Goal: Contribute content

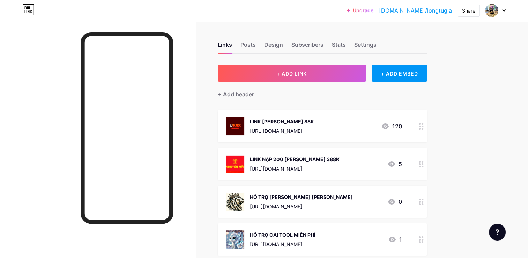
click at [425, 131] on div at bounding box center [421, 126] width 12 height 32
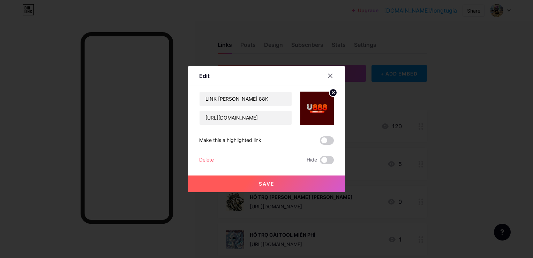
click at [332, 91] on icon at bounding box center [333, 92] width 2 height 2
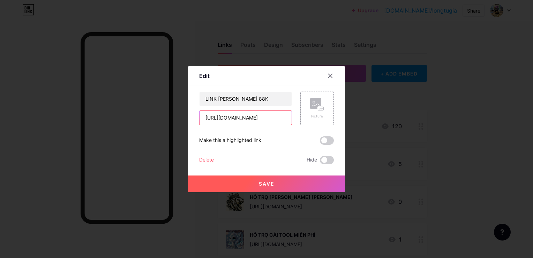
click at [279, 114] on input "[URL][DOMAIN_NAME]" at bounding box center [246, 118] width 92 height 14
type input "h"
click at [278, 101] on input "LINK [PERSON_NAME] 88K" at bounding box center [246, 99] width 92 height 14
type input "LINK [PERSON_NAME] 68k"
click at [270, 116] on input "text" at bounding box center [246, 118] width 92 height 14
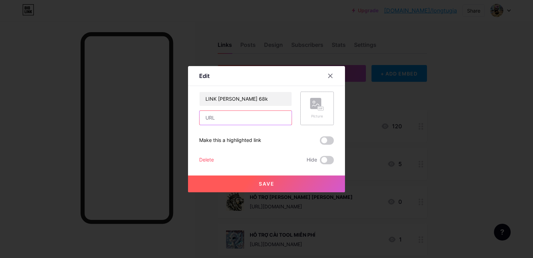
click at [263, 121] on input "text" at bounding box center [246, 118] width 92 height 14
paste input "[URL][DOMAIN_NAME]"
type input "[URL][DOMAIN_NAME]"
click at [296, 183] on button "Save" at bounding box center [266, 183] width 157 height 17
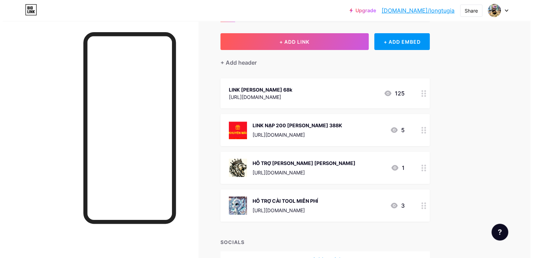
scroll to position [70, 0]
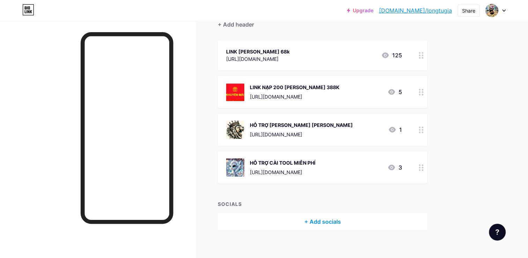
click at [420, 91] on circle at bounding box center [420, 92] width 2 height 2
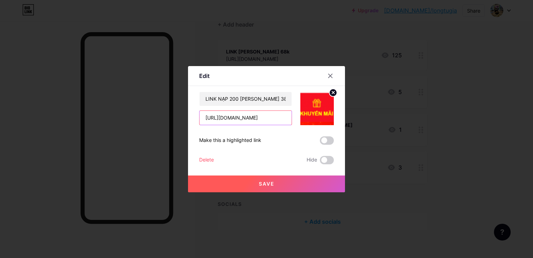
scroll to position [0, 0]
drag, startPoint x: 287, startPoint y: 118, endPoint x: 185, endPoint y: 119, distance: 101.9
click at [186, 120] on div "Edit Content YouTube Play YouTube video without leaving your page. ADD Vimeo Pl…" at bounding box center [266, 129] width 533 height 258
type input "2"
paste input "[URL][DOMAIN_NAME]"
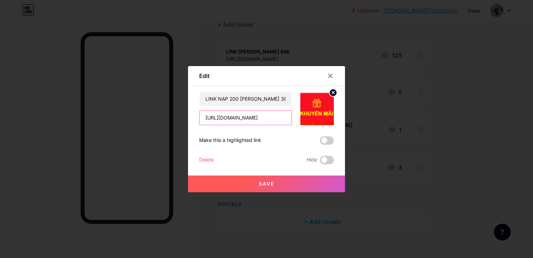
scroll to position [0, 15]
type input "[URL][DOMAIN_NAME]"
click at [283, 185] on button "Save" at bounding box center [266, 183] width 157 height 17
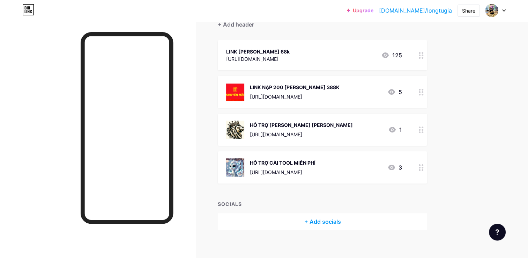
scroll to position [35, 0]
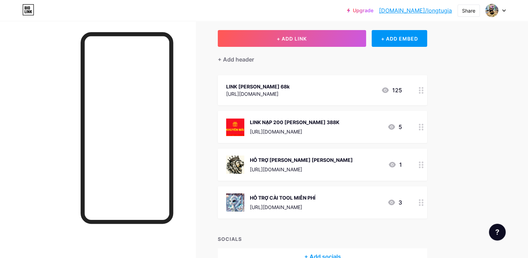
click at [498, 71] on div "Upgrade [DOMAIN_NAME]/longtu... [DOMAIN_NAME]/longtugia Share Switch accounts L…" at bounding box center [264, 132] width 528 height 334
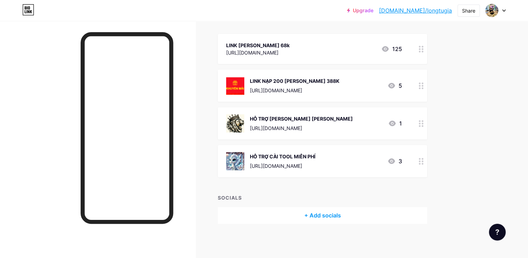
scroll to position [0, 0]
